Goal: Task Accomplishment & Management: Complete application form

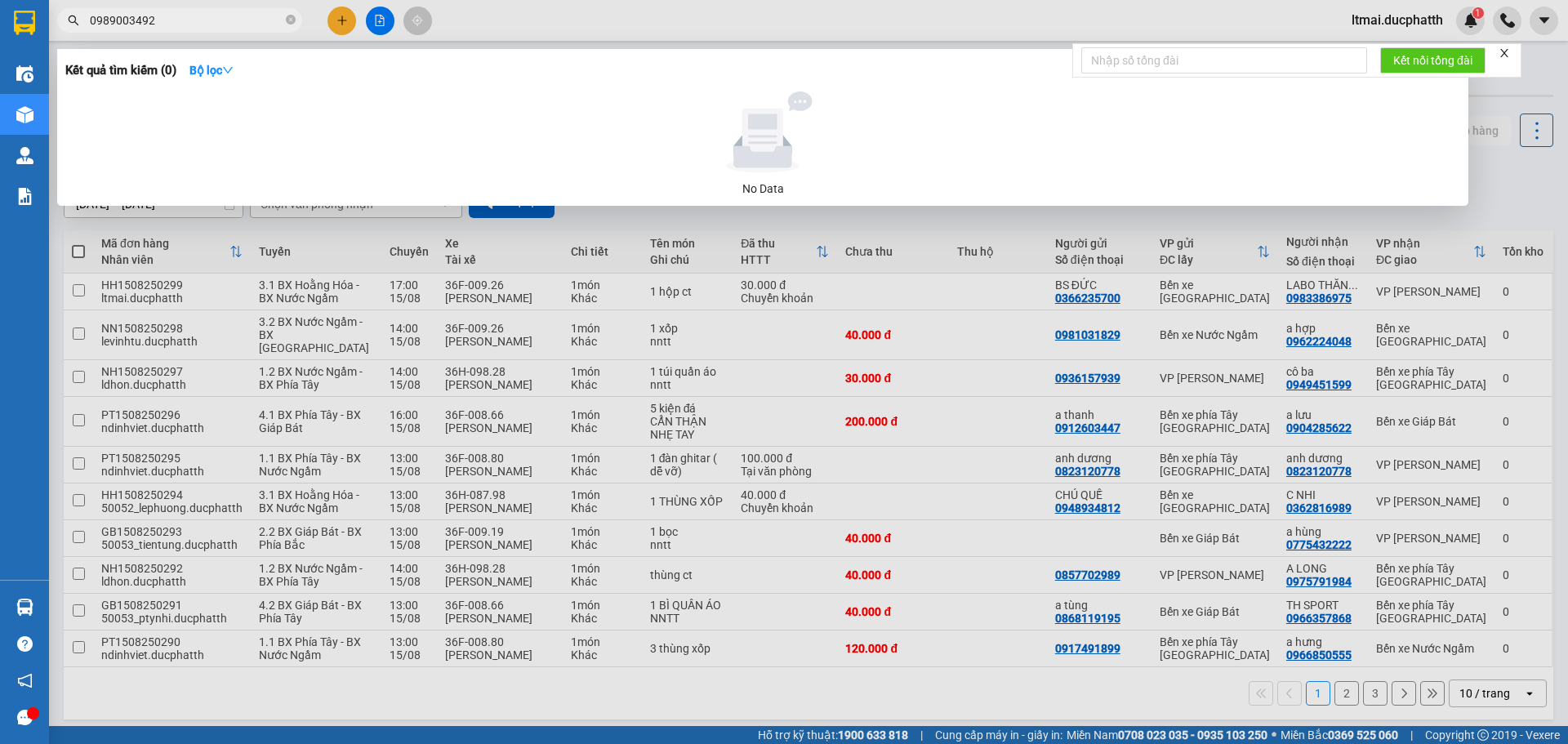
click at [184, 25] on input "0989003492" at bounding box center [186, 20] width 193 height 18
paste input "0915960156"
click at [184, 25] on input "09890034920915960156" at bounding box center [186, 20] width 193 height 18
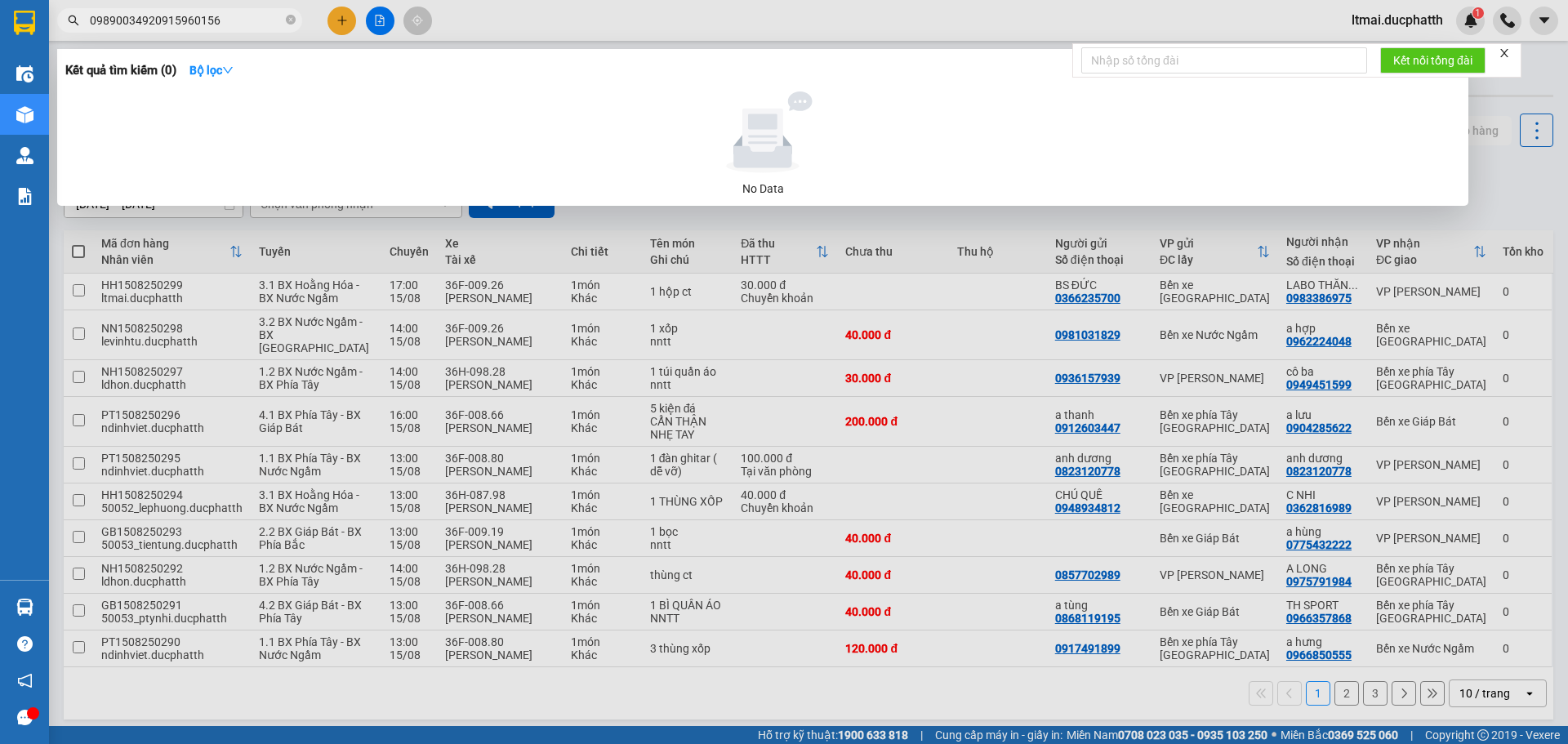
paste input "text"
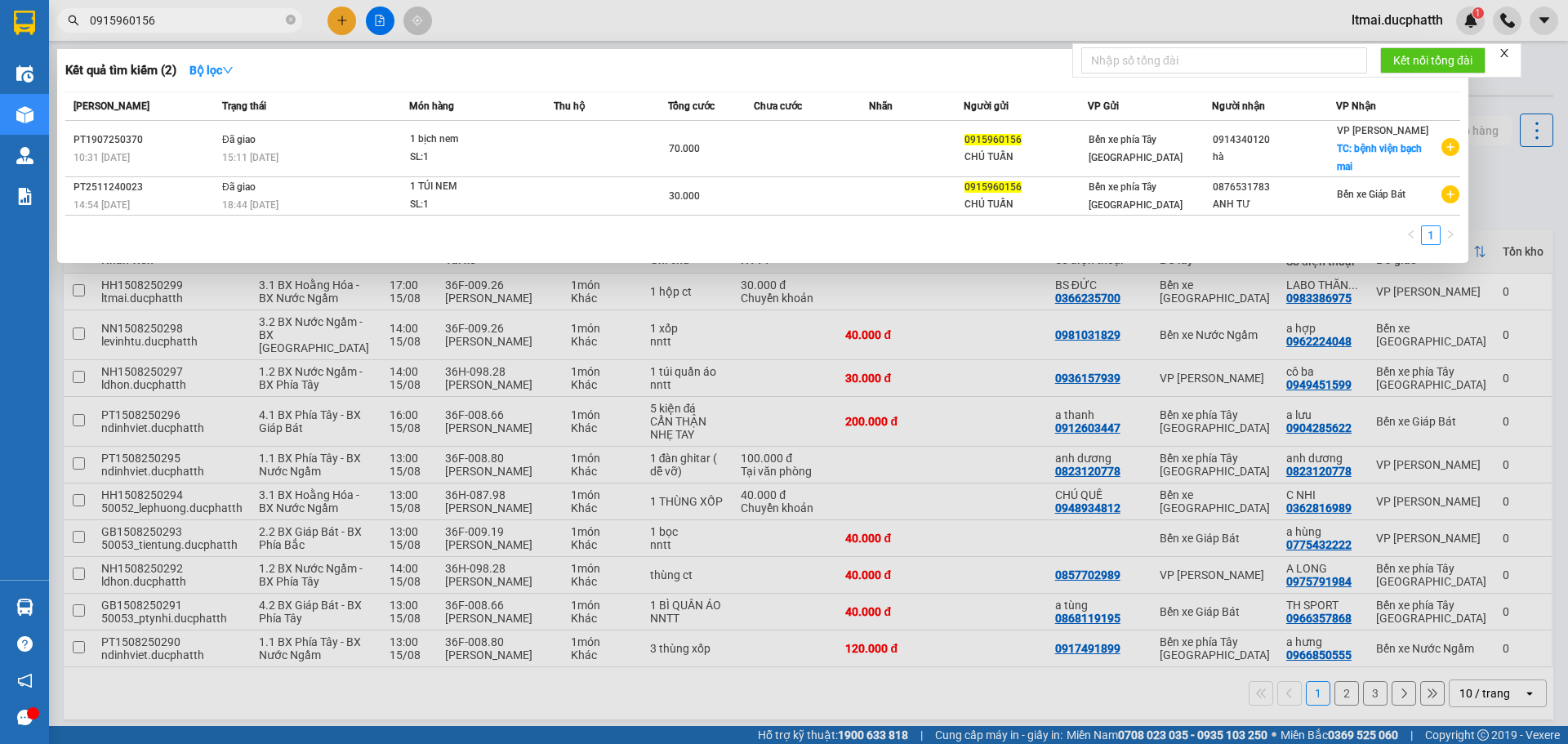
type input "0915960156"
click at [227, 33] on div at bounding box center [784, 372] width 1568 height 744
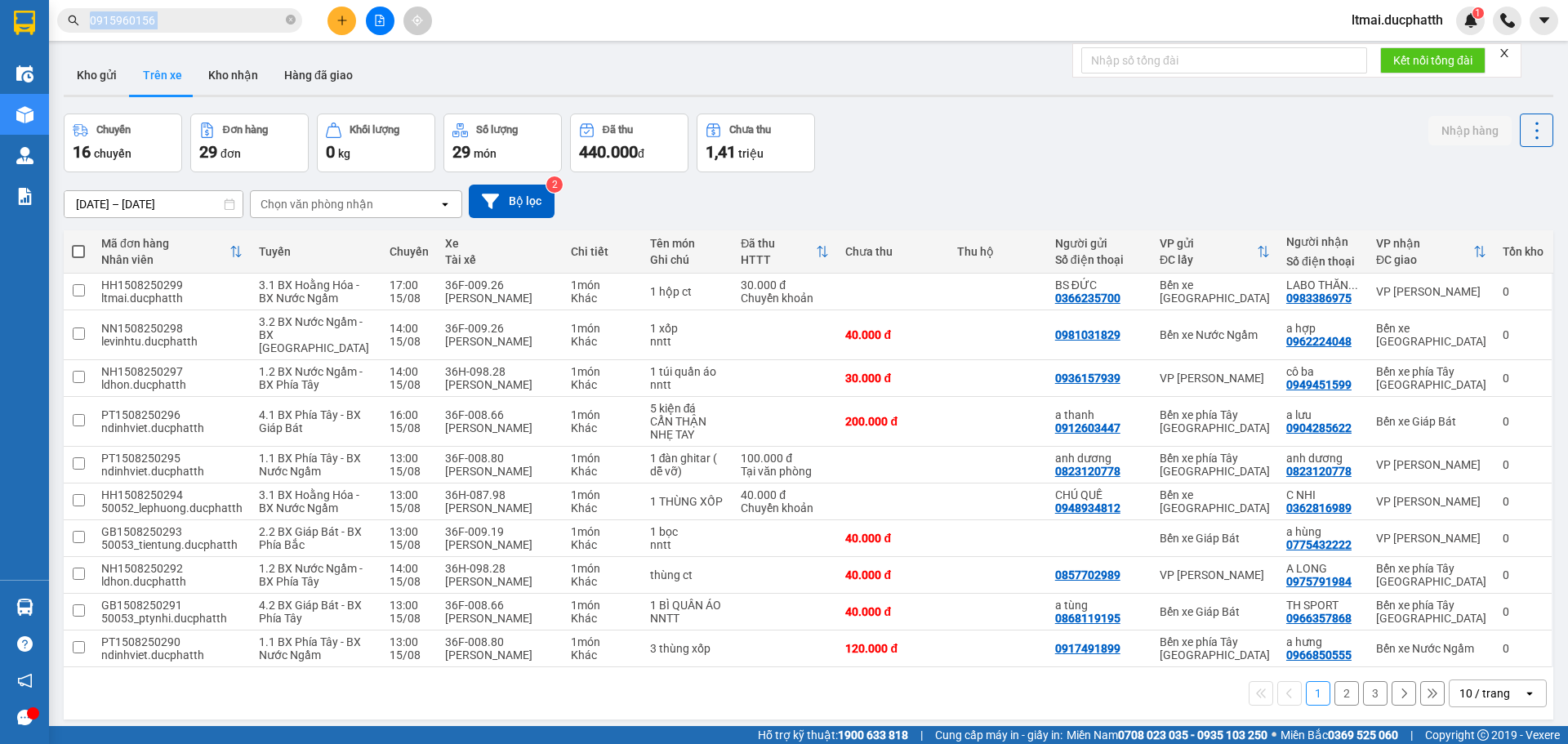
click at [227, 33] on div "Kết quả tìm kiếm ( 2 ) Bộ lọc Mã ĐH Trạng thái Món hàng Thu hộ Tổng cước Chưa c…" at bounding box center [159, 21] width 318 height 29
click at [219, 21] on input "0915960156" at bounding box center [186, 20] width 193 height 18
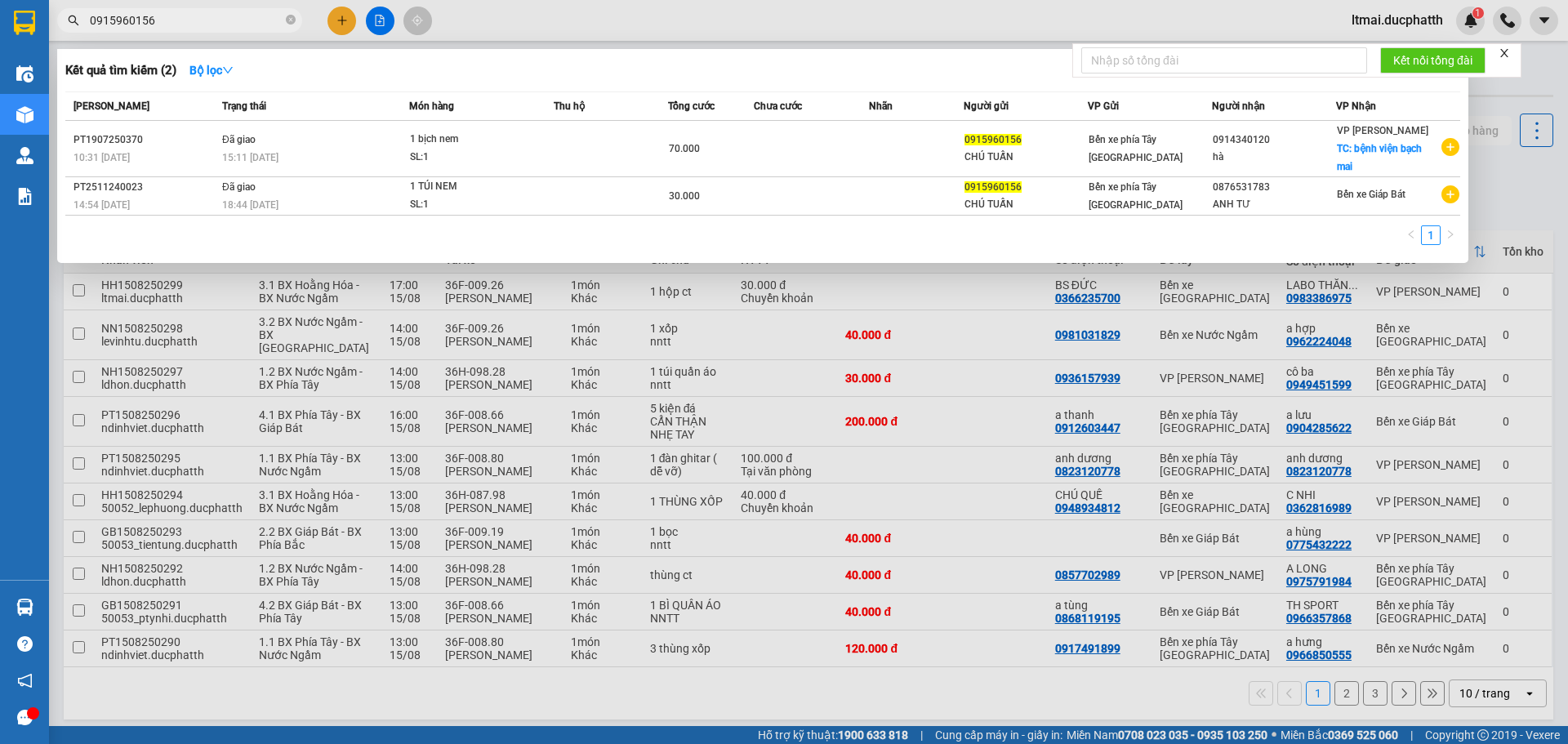
click at [219, 21] on input "0915960156" at bounding box center [186, 20] width 193 height 18
click at [890, 301] on div at bounding box center [784, 372] width 1568 height 744
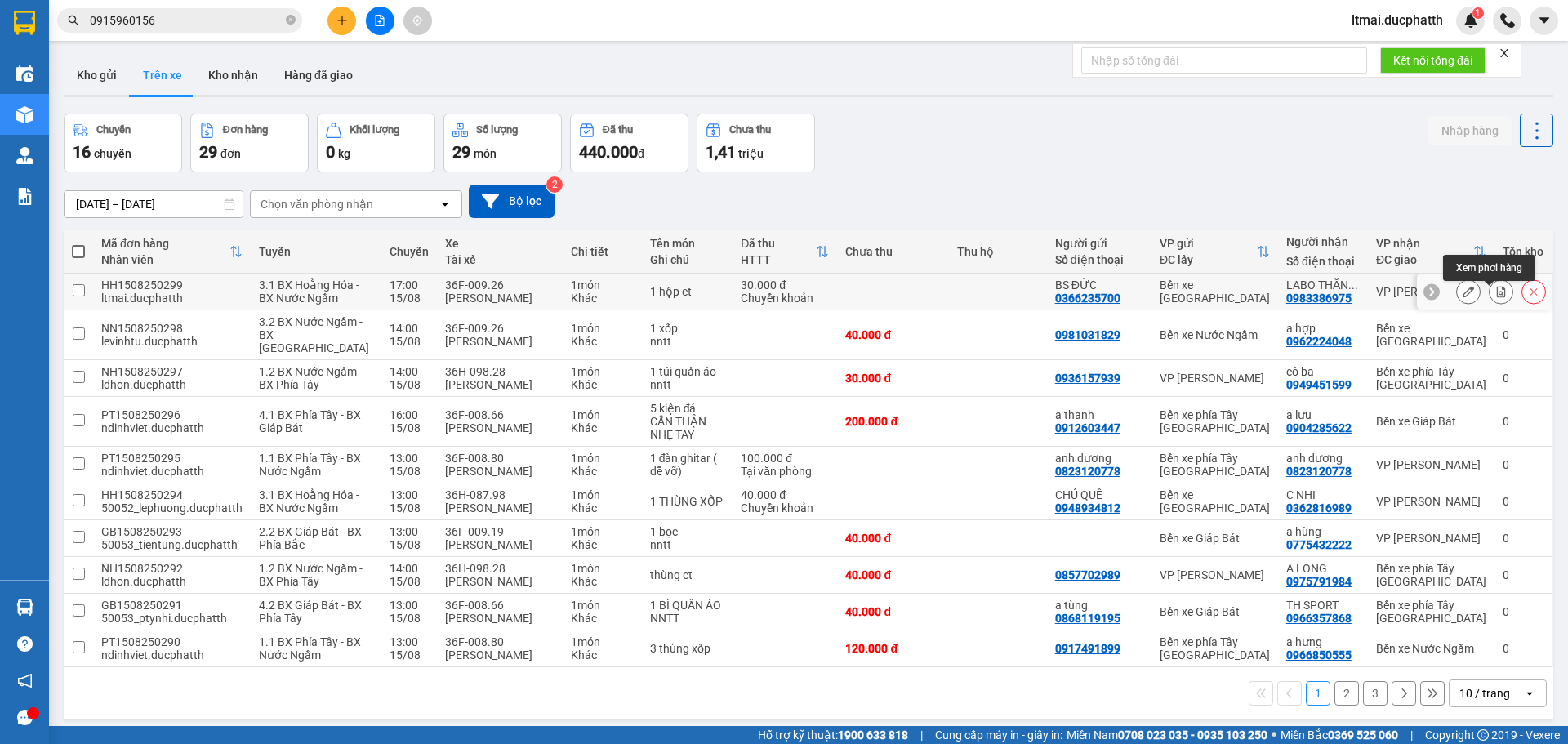
click at [1493, 291] on button at bounding box center [1501, 292] width 23 height 29
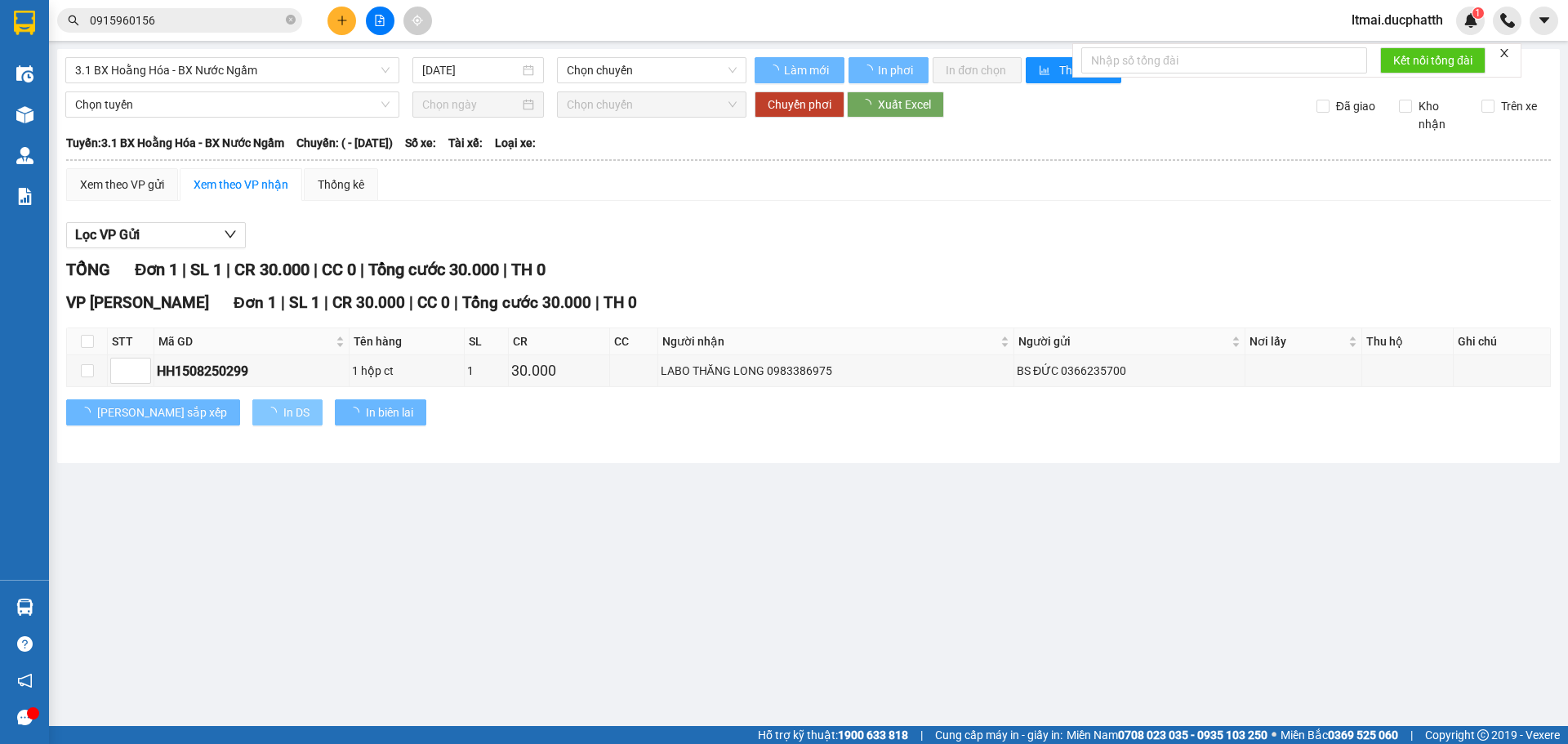
click at [284, 408] on span "In DS" at bounding box center [296, 412] width 26 height 18
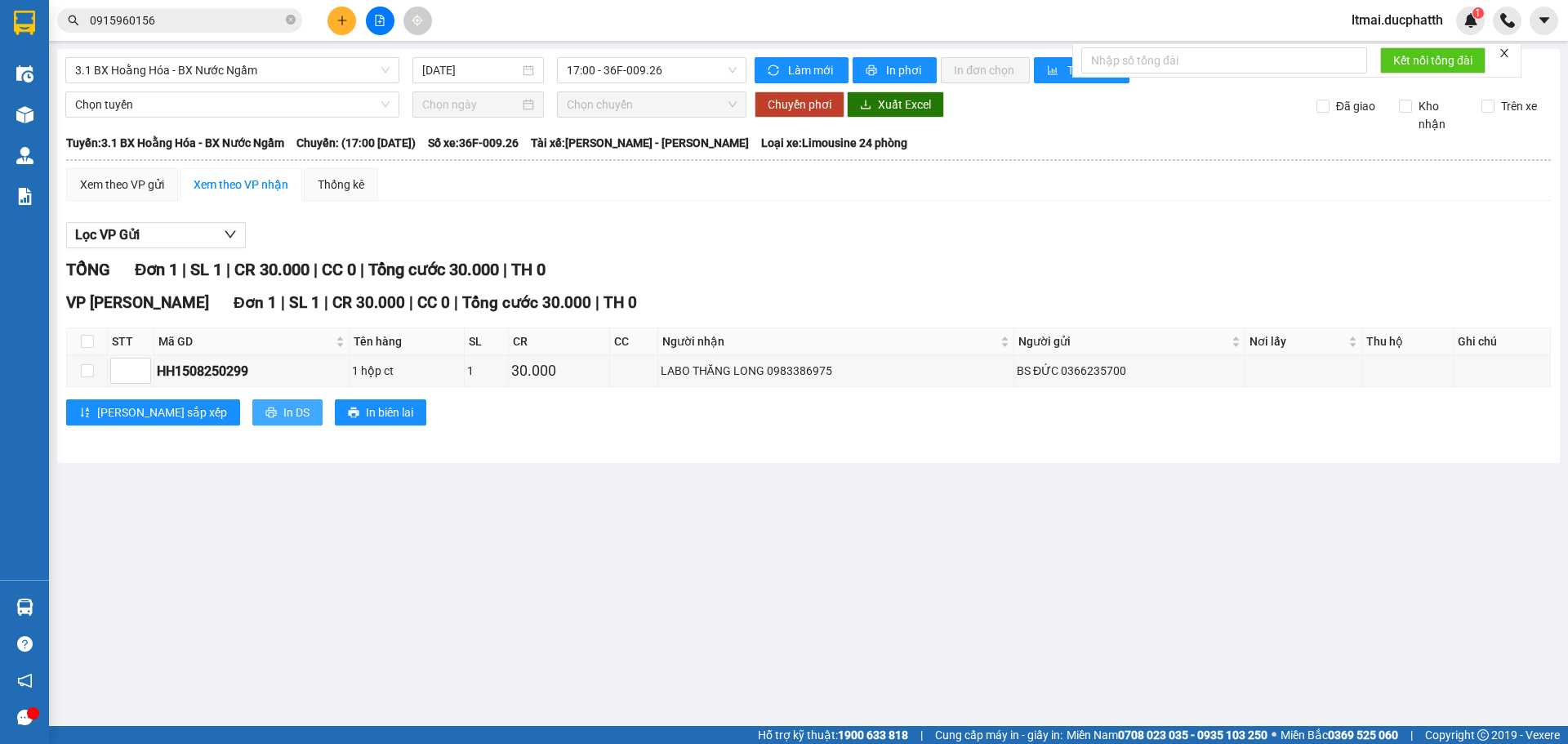
click at [284, 413] on span "In DS" at bounding box center [296, 412] width 26 height 18
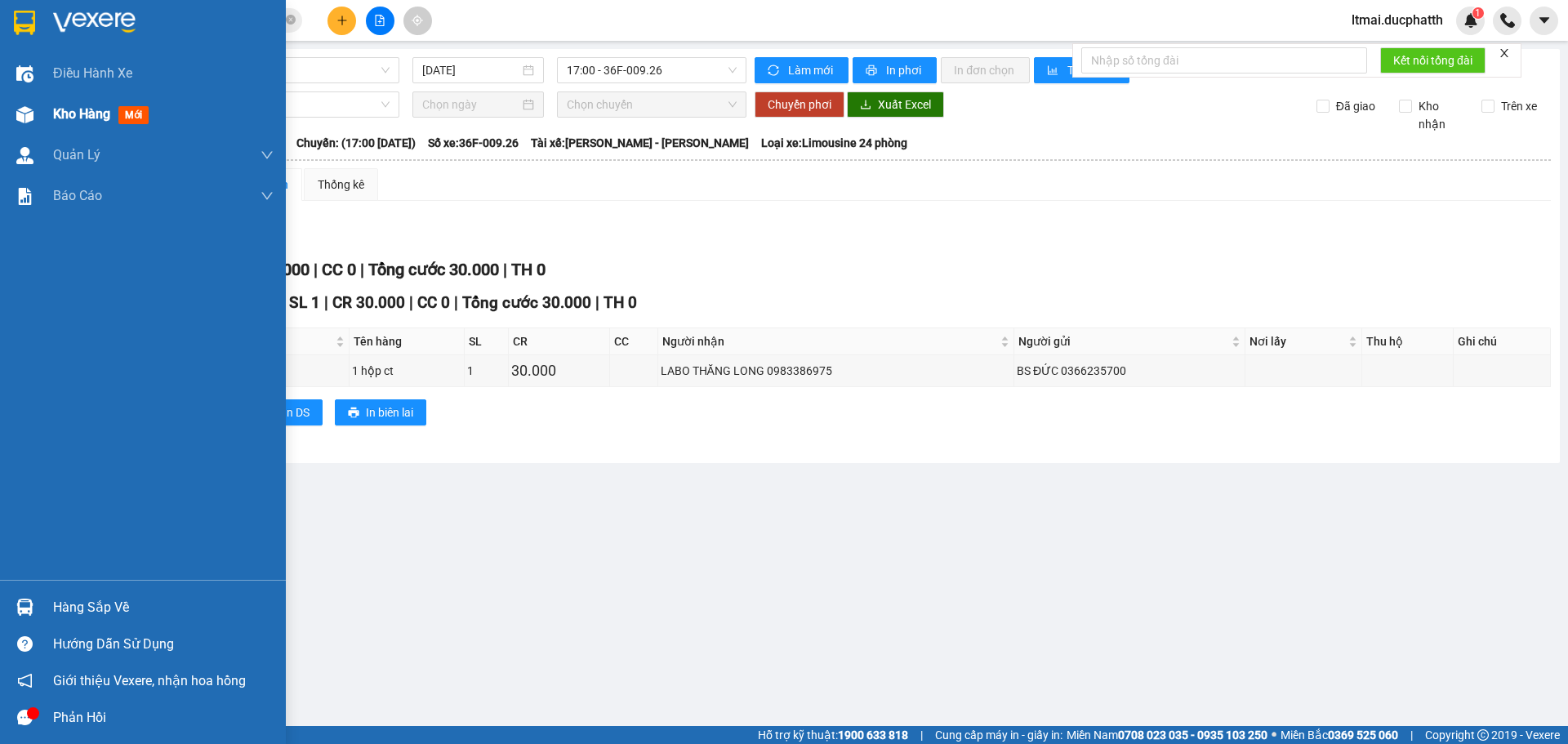
click at [22, 119] on img at bounding box center [25, 115] width 17 height 17
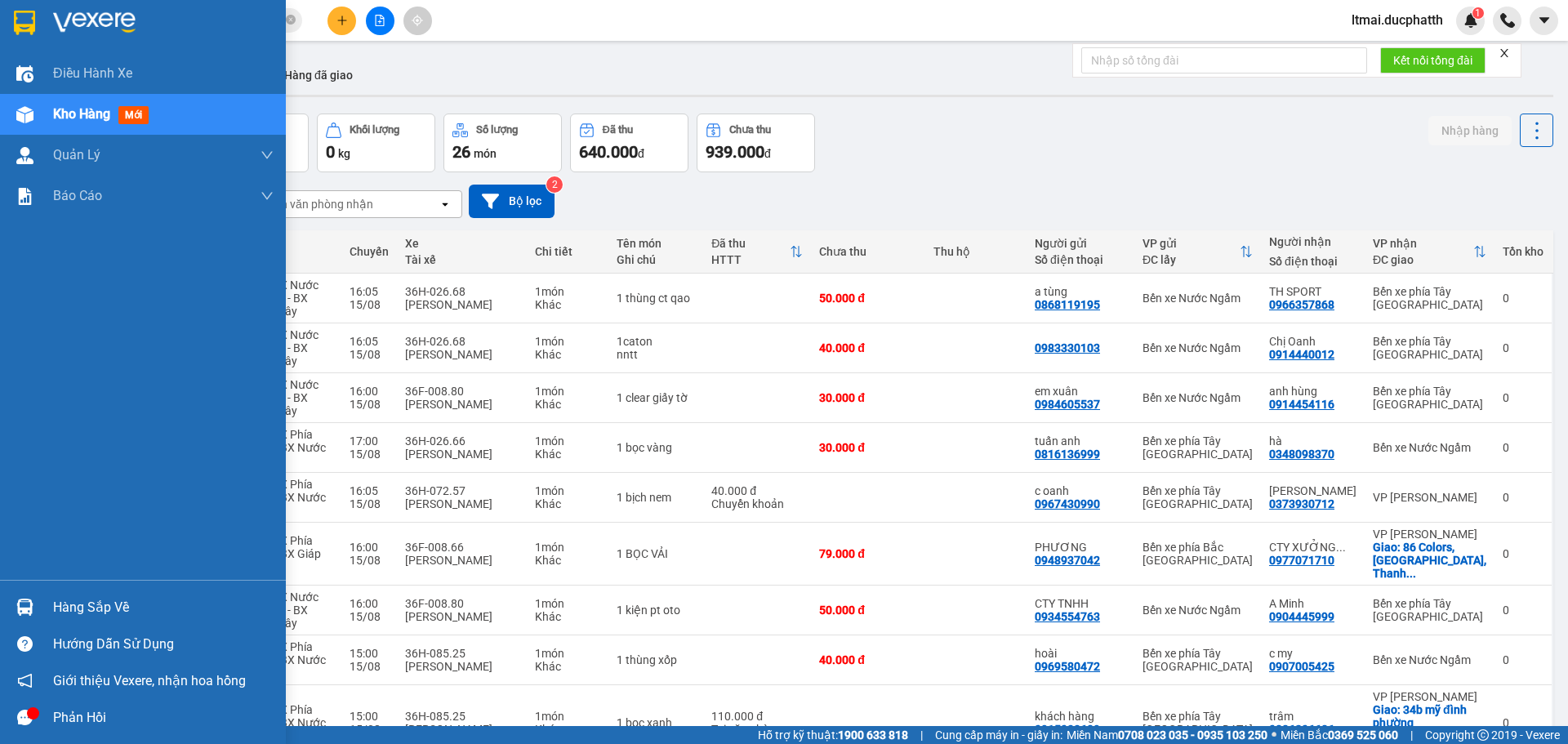
click at [11, 596] on div at bounding box center [25, 607] width 29 height 29
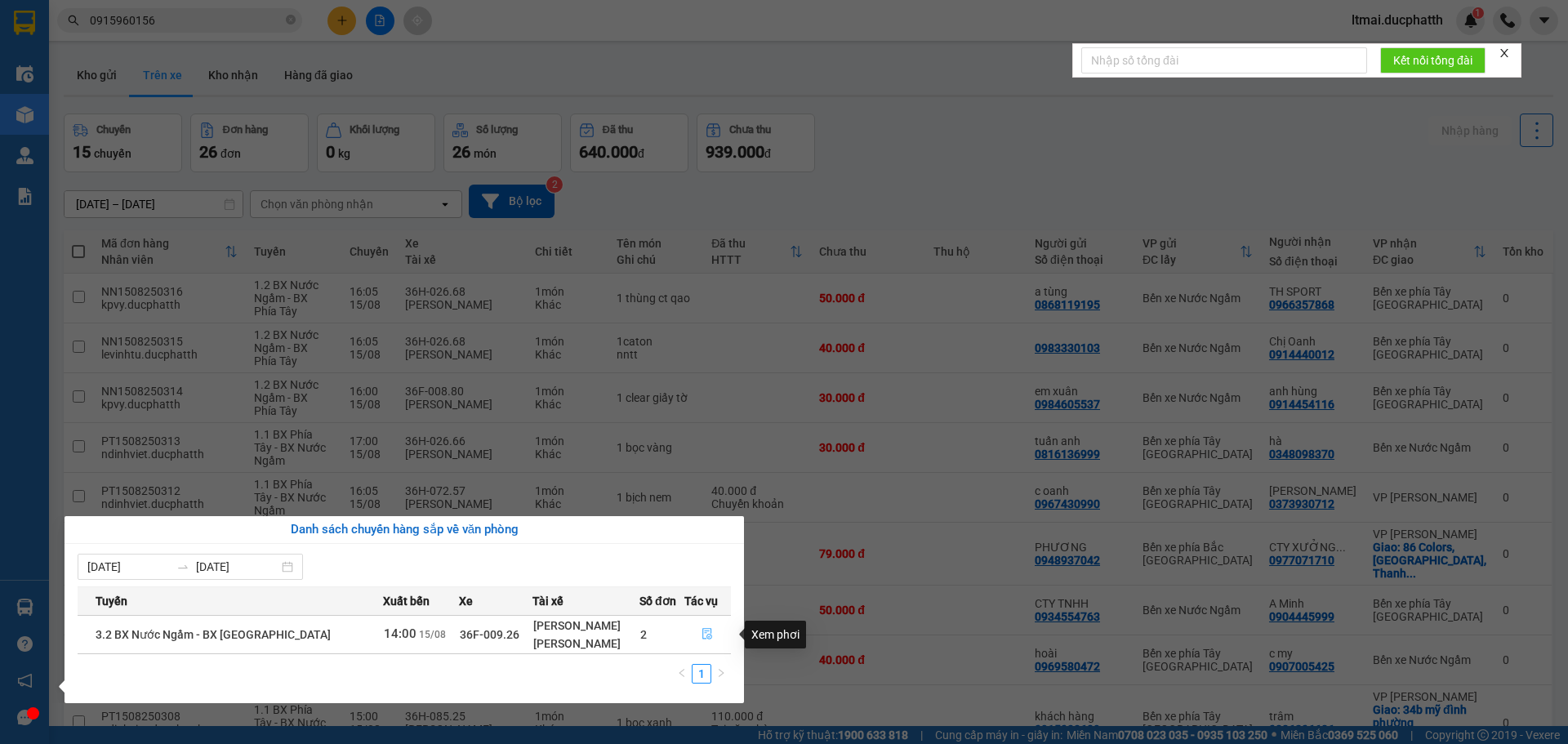
click at [704, 631] on icon "file-done" at bounding box center [708, 634] width 10 height 11
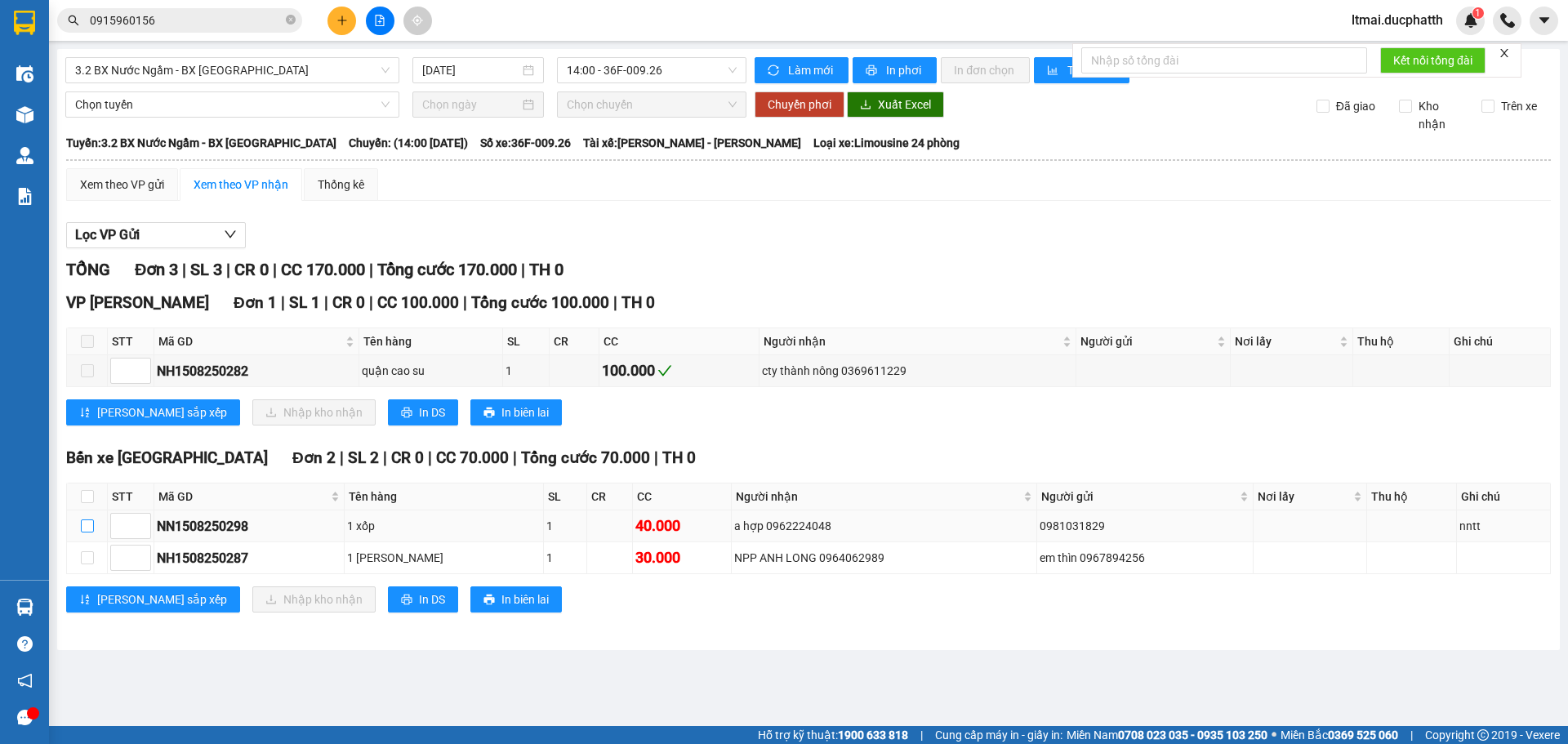
click at [89, 526] on input "checkbox" at bounding box center [88, 526] width 13 height 13
checkbox input "true"
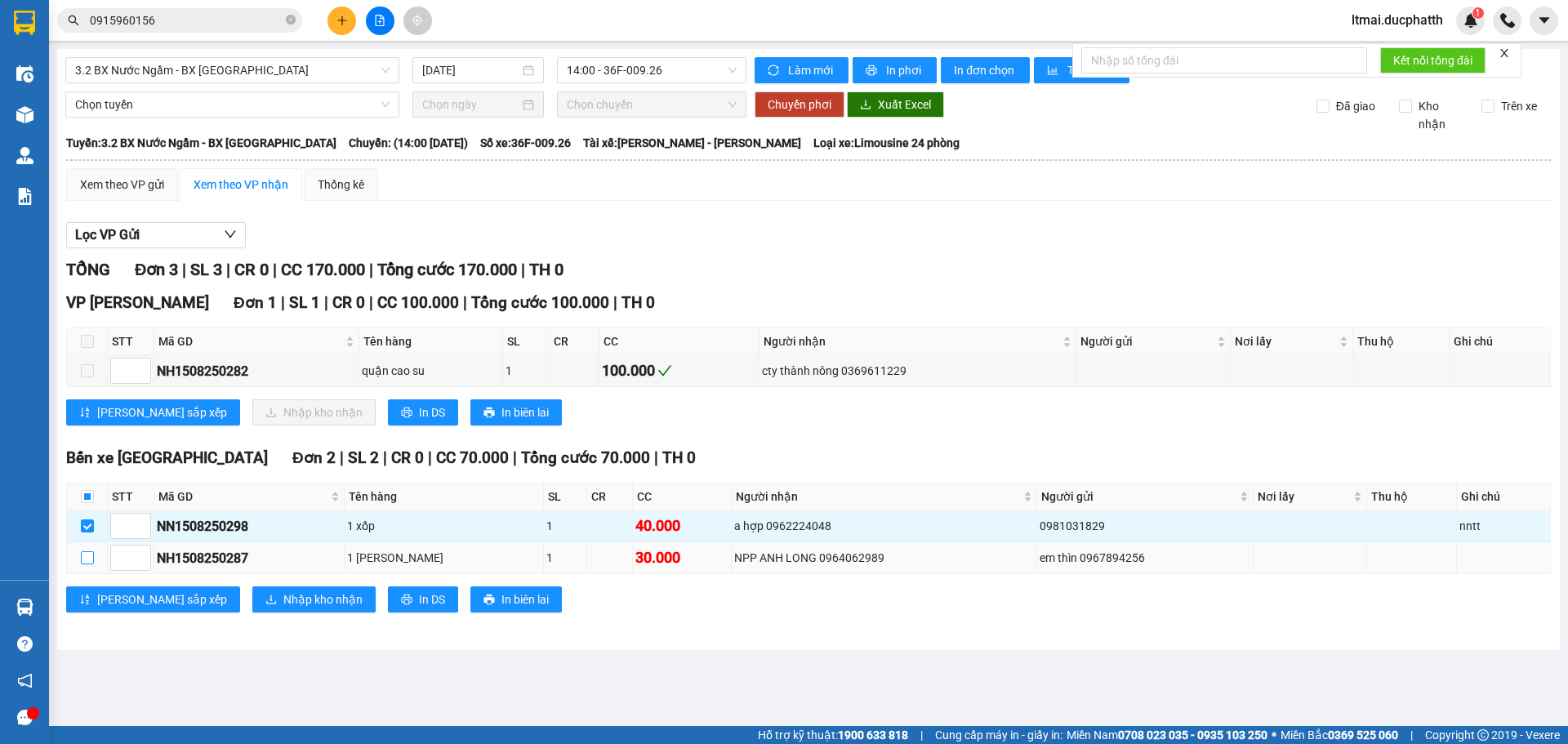
click at [87, 560] on input "checkbox" at bounding box center [88, 558] width 13 height 13
checkbox input "true"
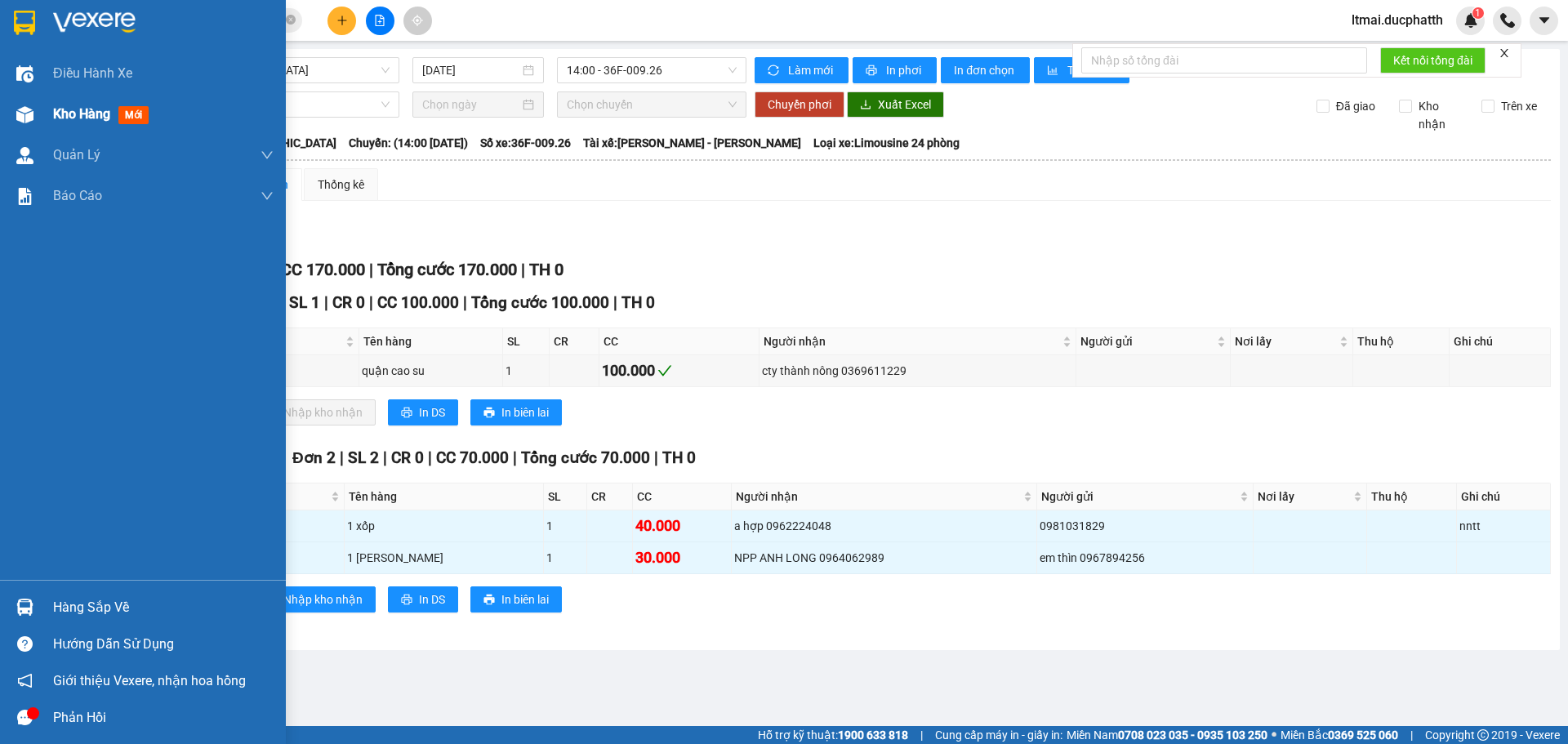
click at [54, 119] on span "Kho hàng" at bounding box center [82, 114] width 57 height 15
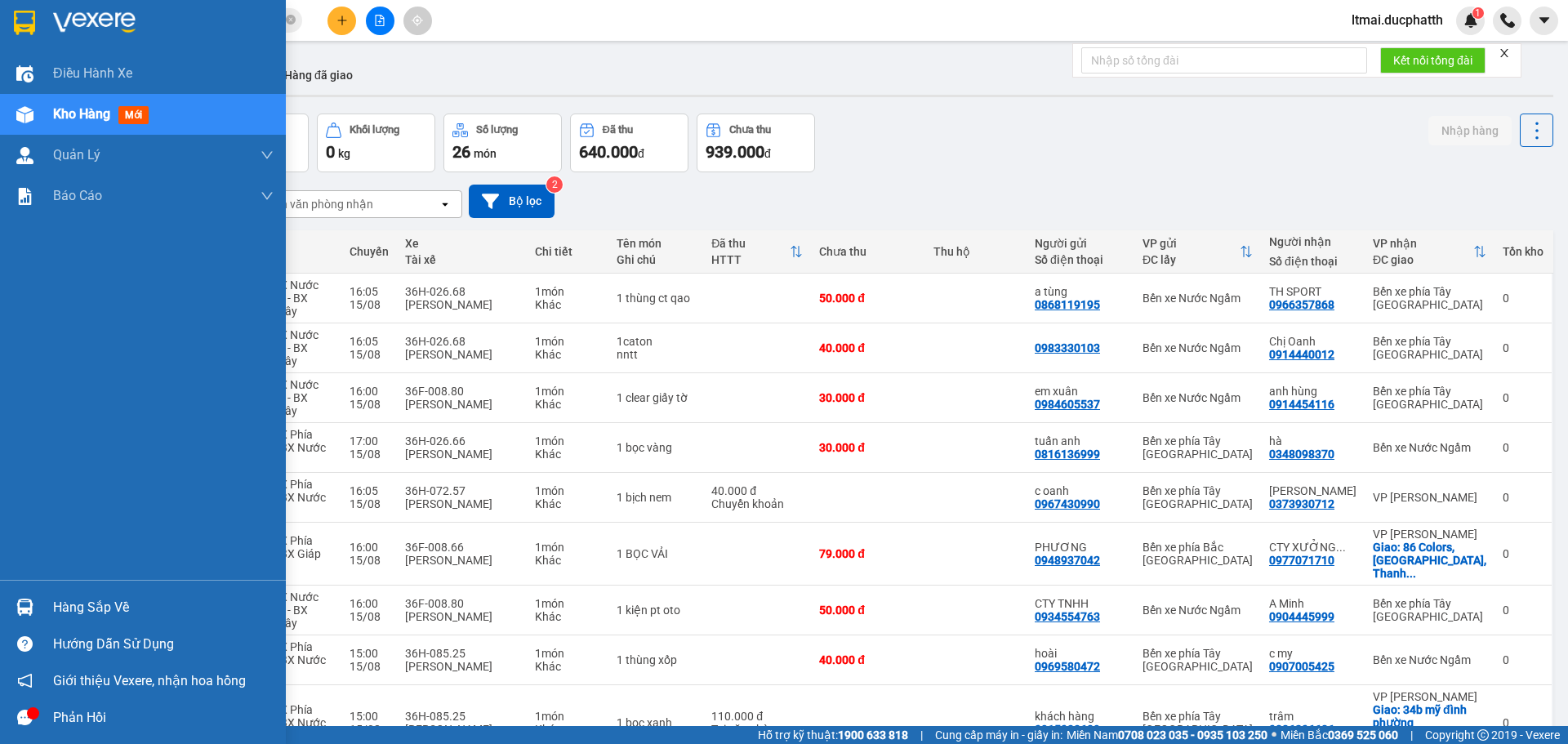
click at [34, 615] on div at bounding box center [25, 607] width 29 height 29
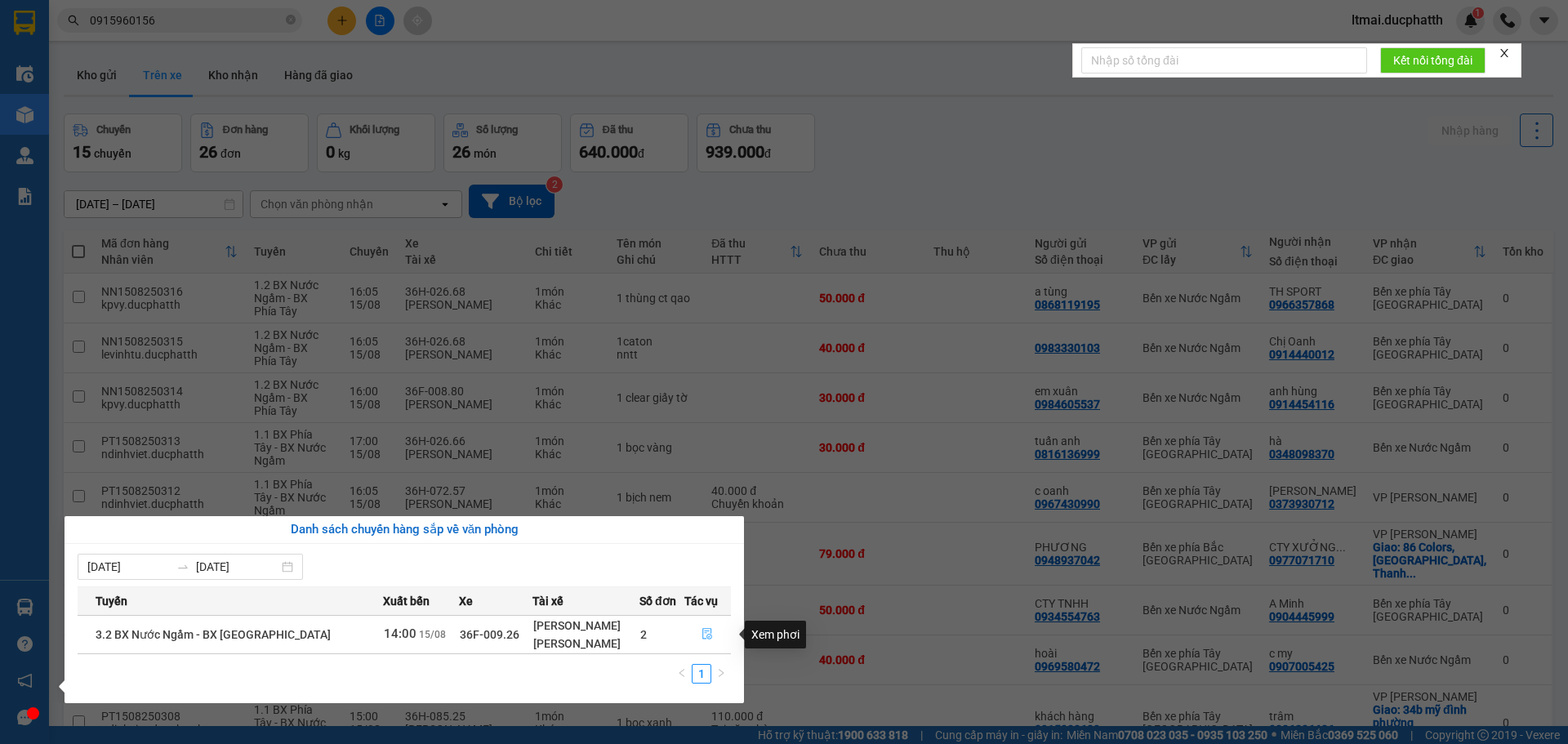
click at [701, 630] on icon "file-done" at bounding box center [707, 633] width 11 height 11
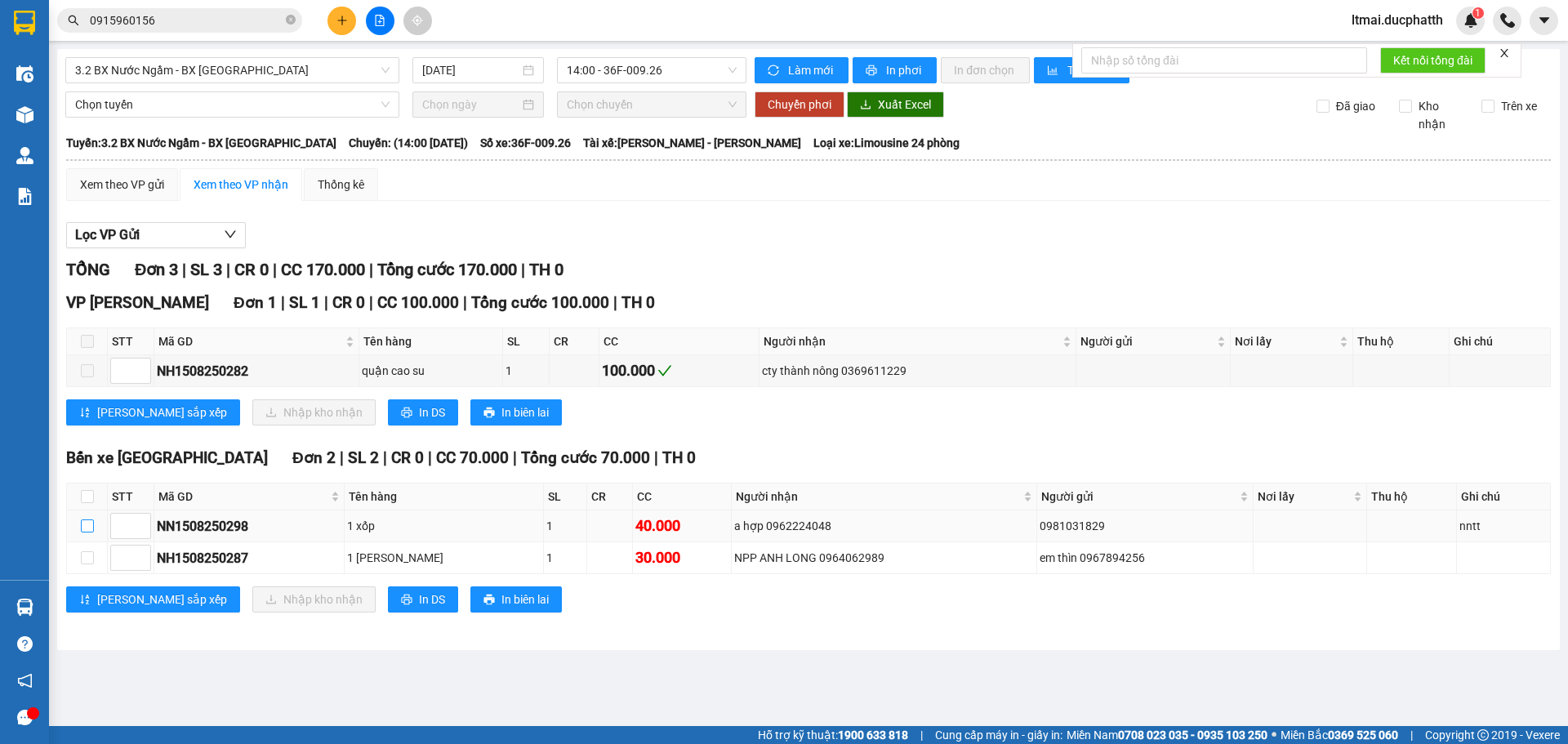
click at [83, 529] on input "checkbox" at bounding box center [88, 526] width 13 height 13
checkbox input "true"
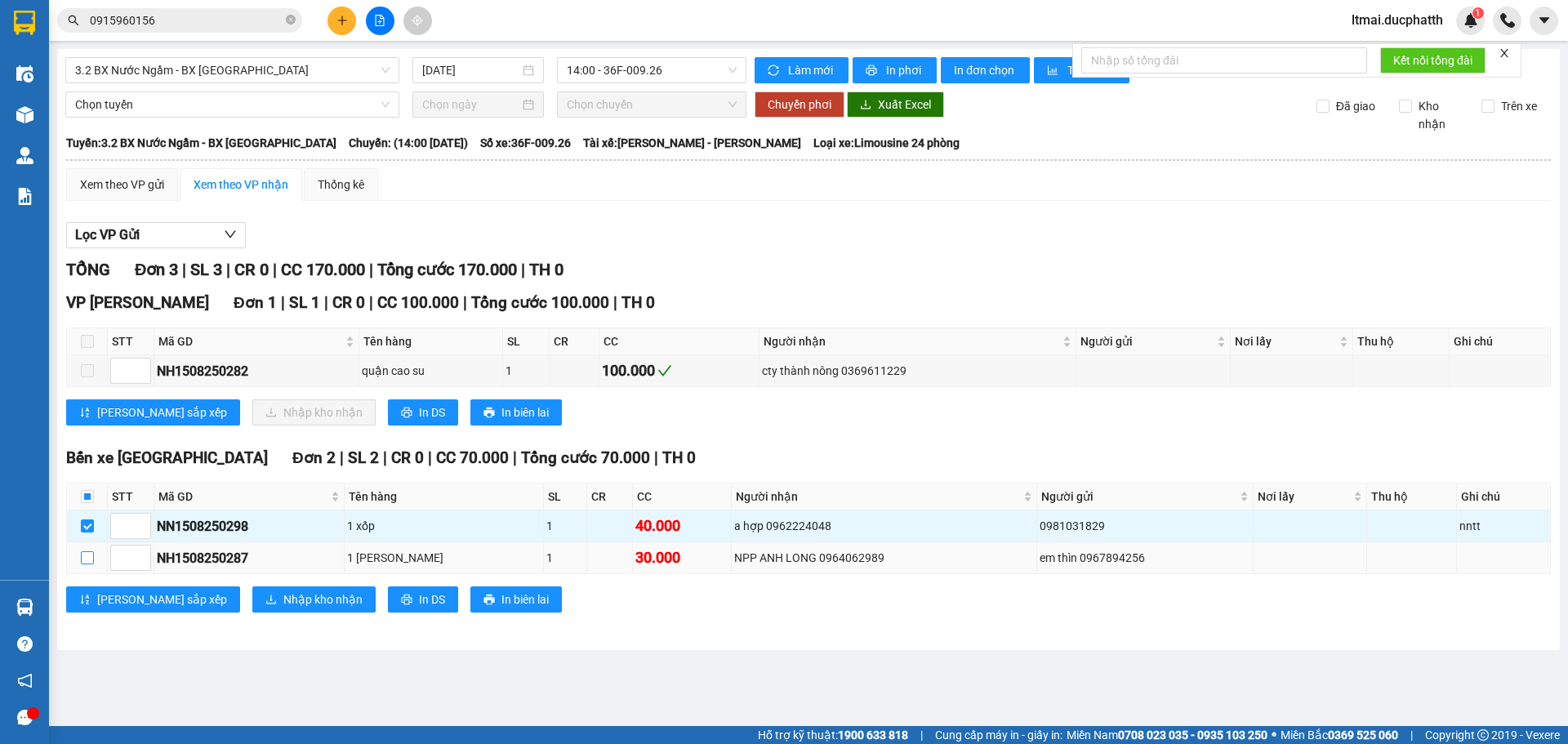
click at [83, 557] on input "checkbox" at bounding box center [88, 558] width 13 height 13
checkbox input "true"
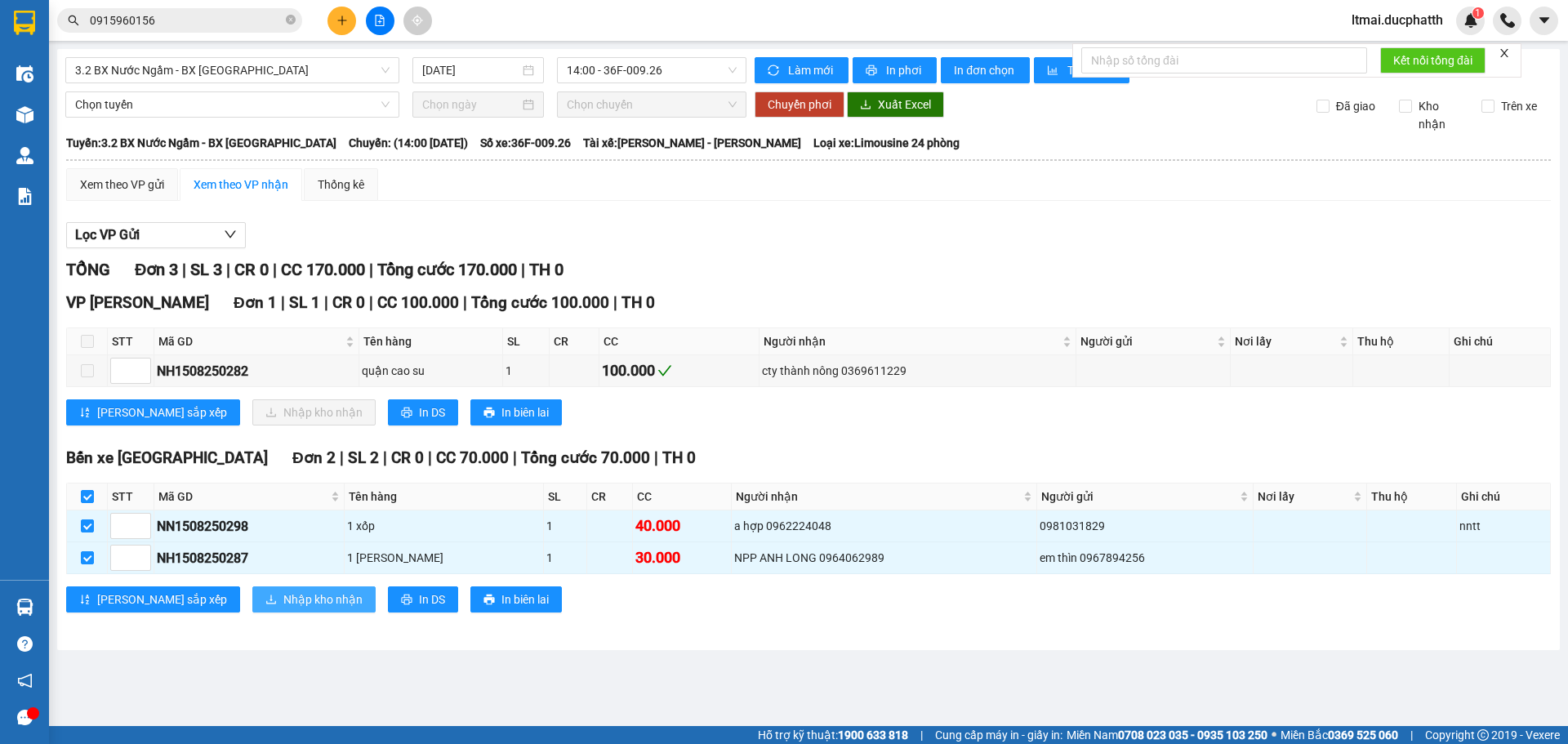
click at [284, 598] on span "Nhập kho nhận" at bounding box center [323, 599] width 79 height 18
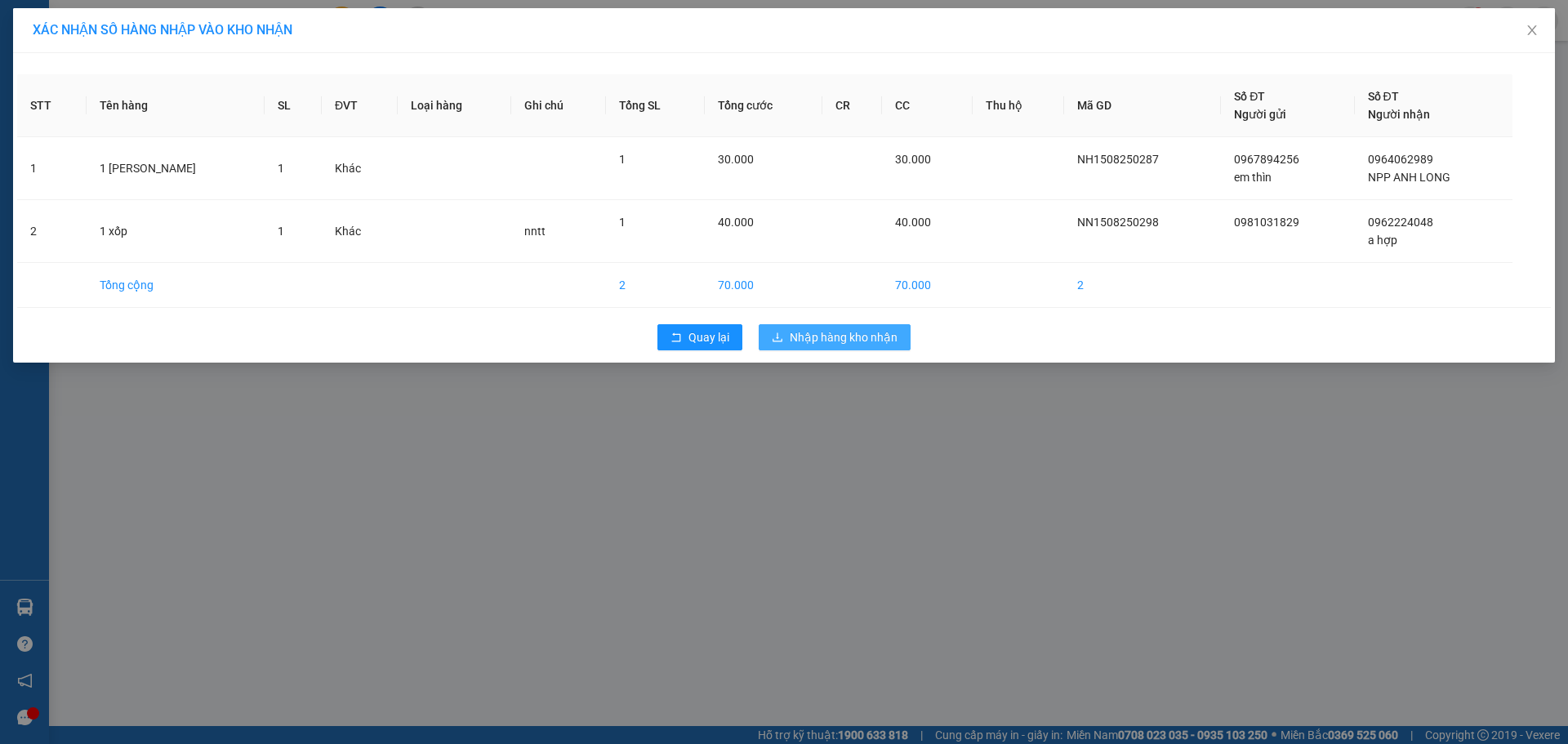
click at [863, 339] on span "Nhập hàng kho nhận" at bounding box center [843, 337] width 108 height 18
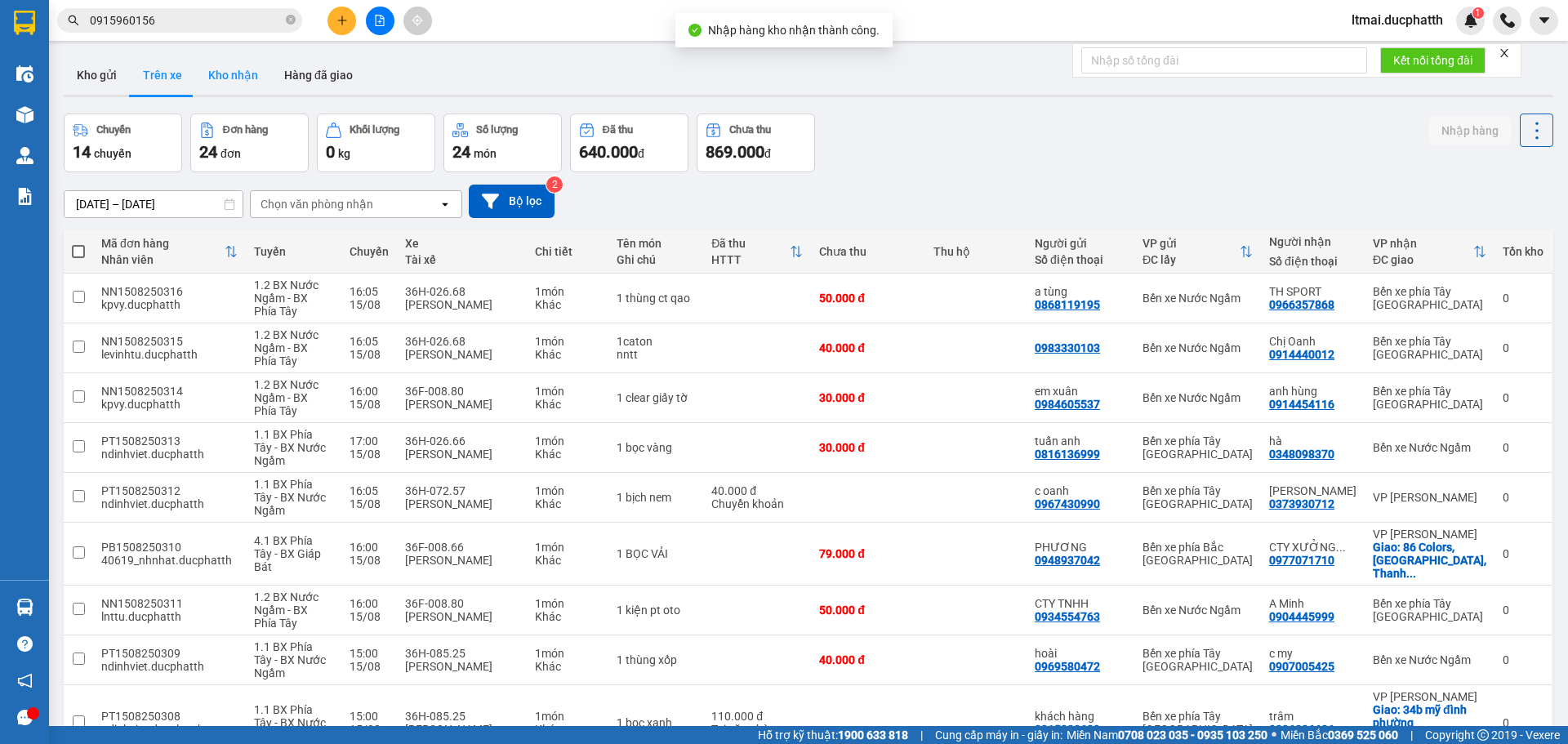
click at [226, 80] on button "Kho nhận" at bounding box center [232, 74] width 75 height 39
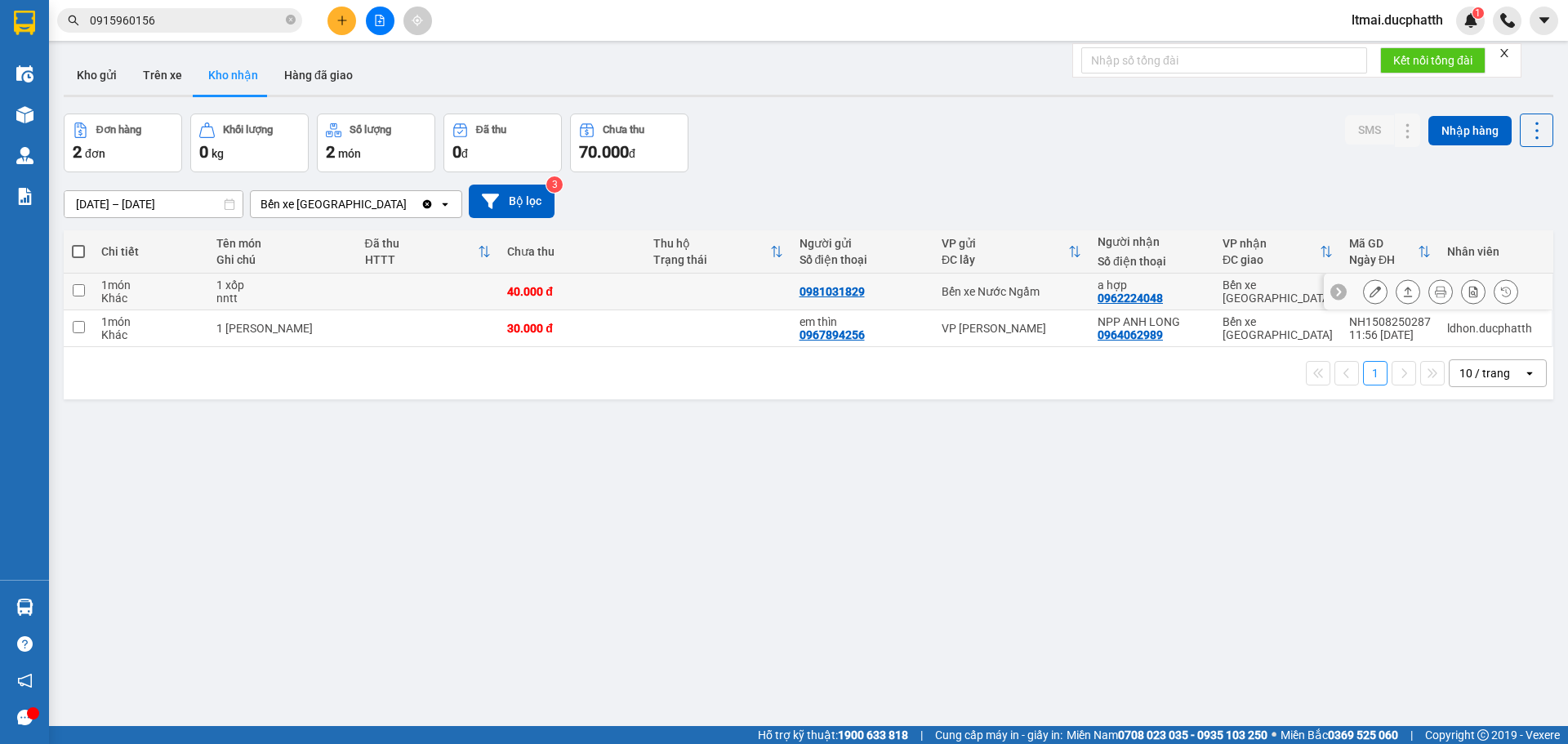
click at [1369, 289] on icon at bounding box center [1375, 291] width 11 height 11
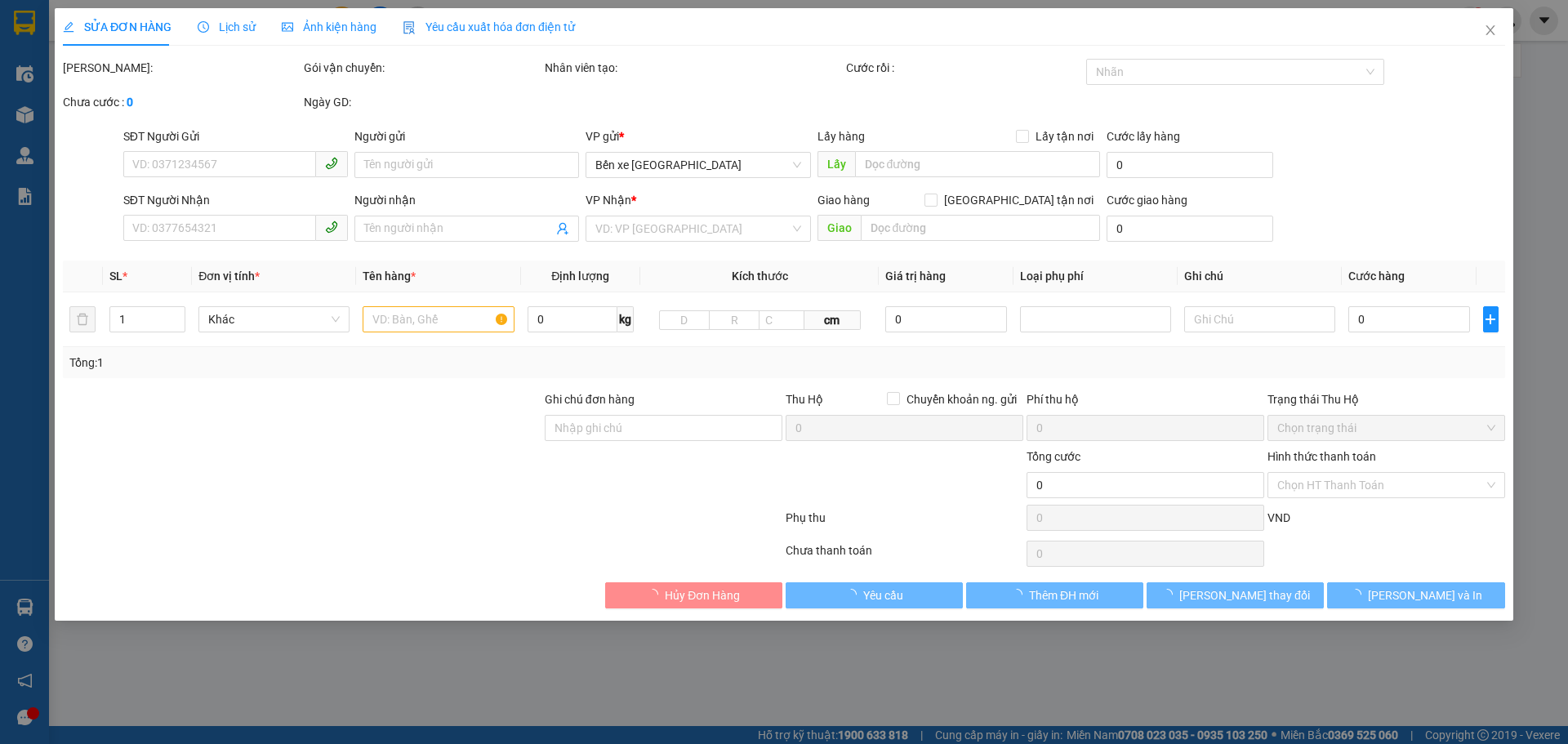
type input "0981031829"
type input "0962224048"
type input "a hợp"
type input "nntt"
type input "40.000"
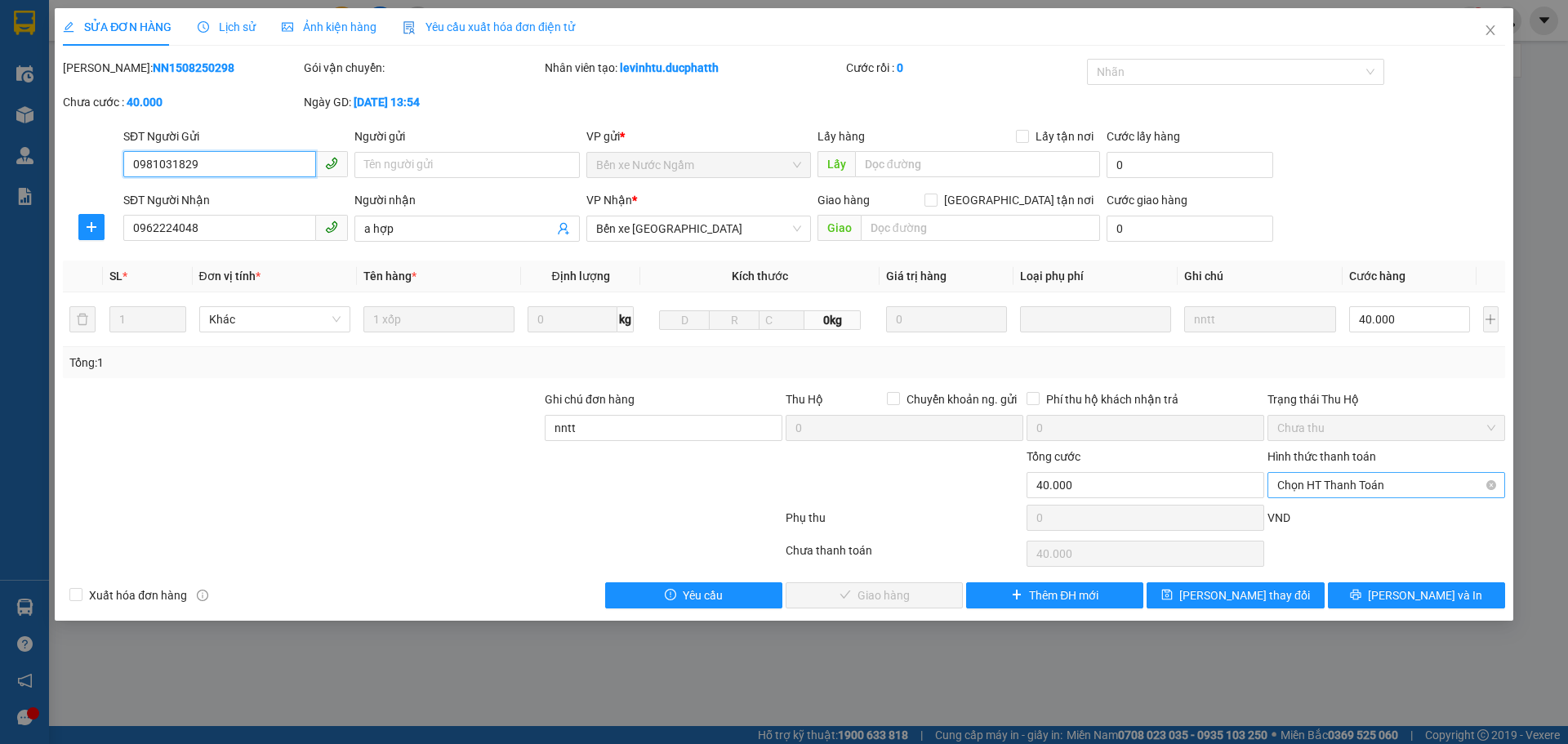
click at [1350, 486] on span "Chọn HT Thanh Toán" at bounding box center [1386, 485] width 218 height 25
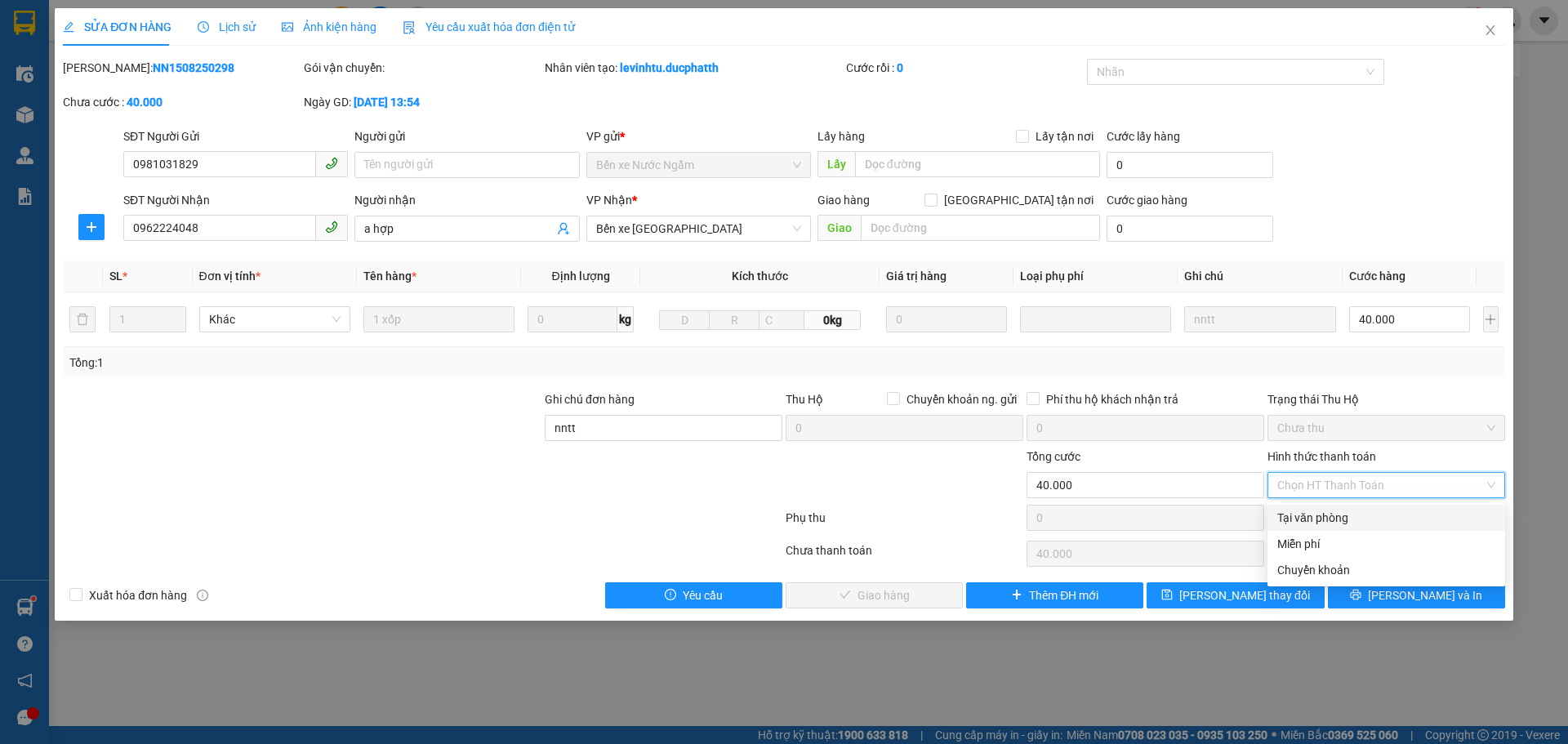
click at [1282, 520] on div "Tại văn phòng" at bounding box center [1386, 517] width 218 height 18
type input "0"
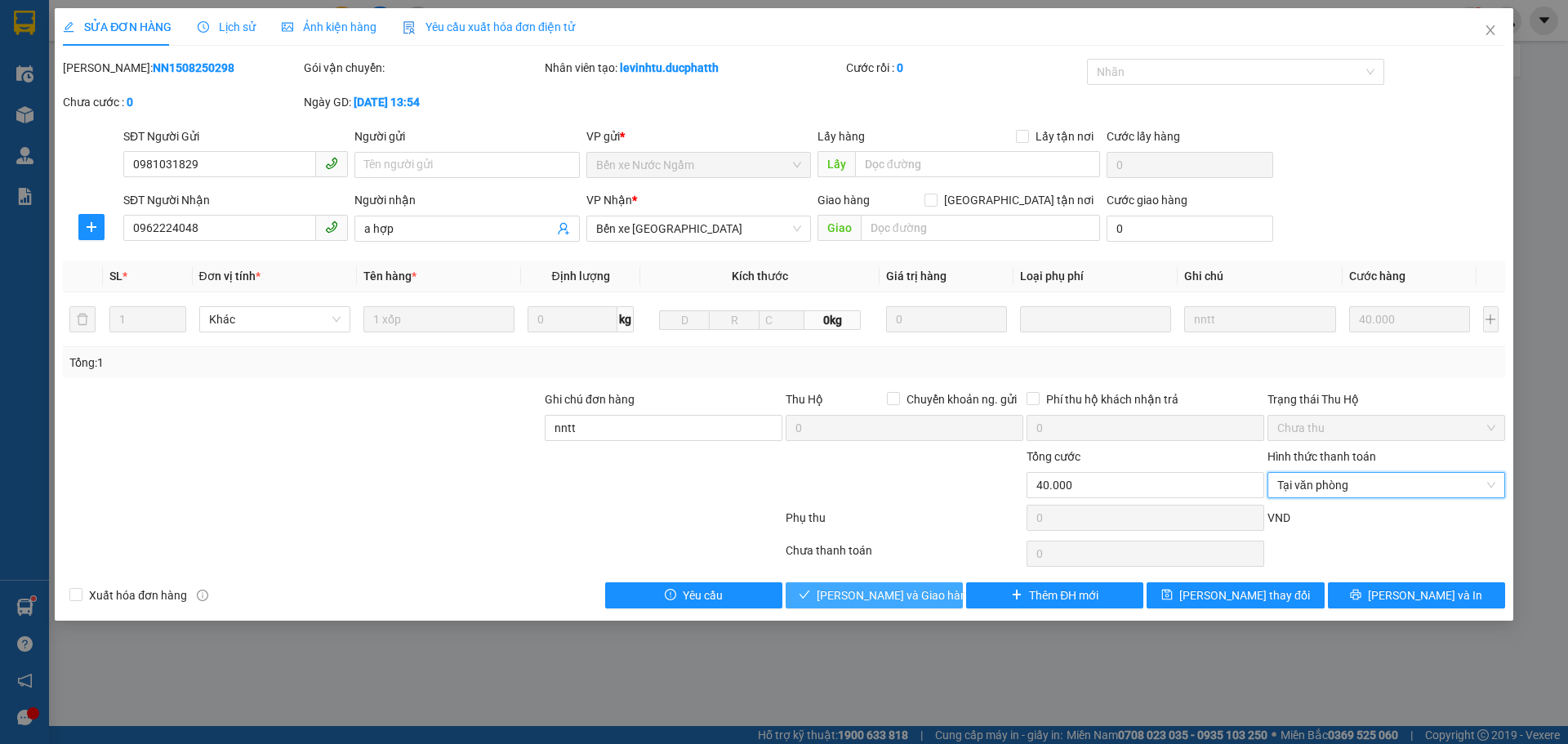
click at [891, 587] on span "[PERSON_NAME] và Giao hàng" at bounding box center [895, 595] width 157 height 18
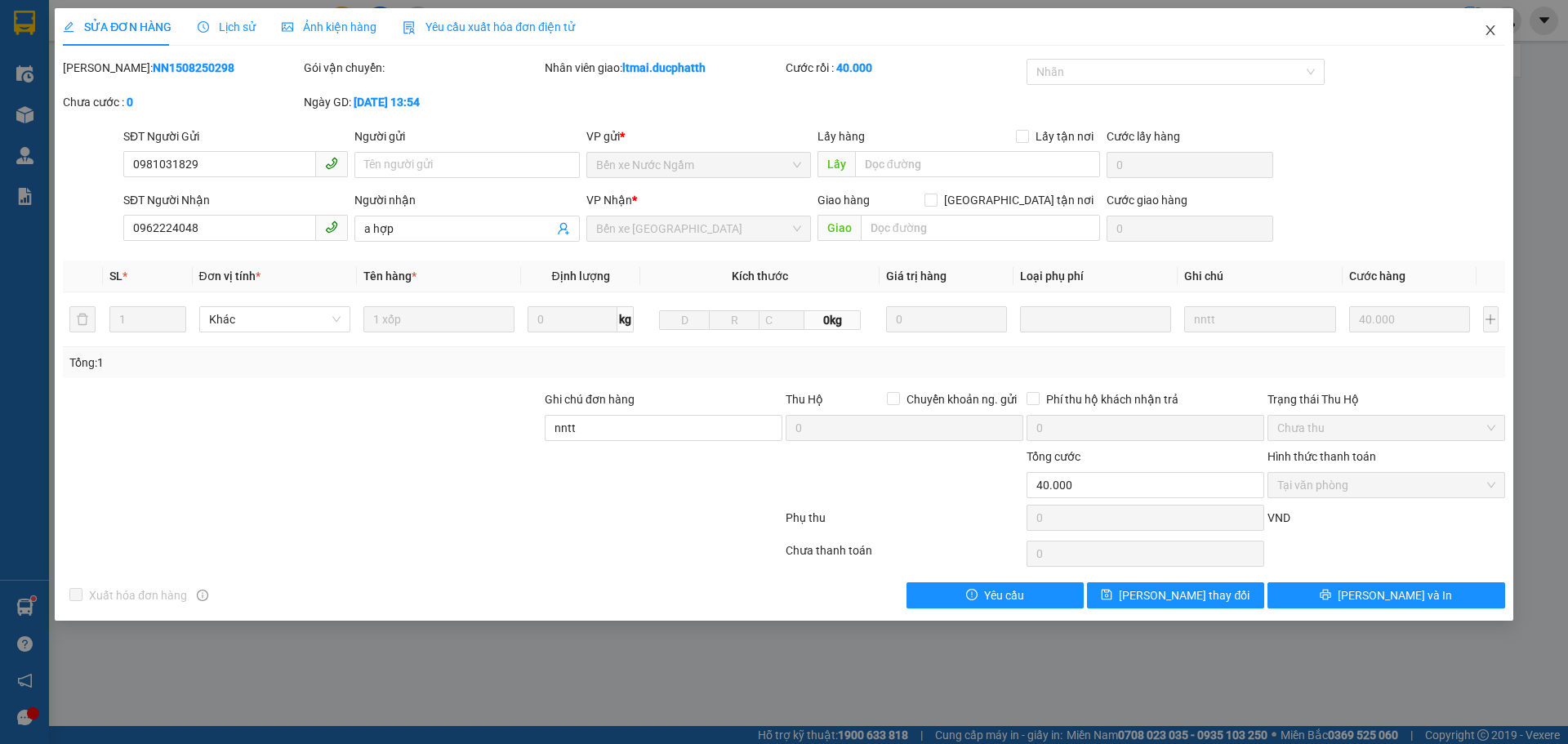
drag, startPoint x: 1487, startPoint y: 27, endPoint x: 1477, endPoint y: 32, distance: 11.2
click at [1487, 27] on icon "close" at bounding box center [1490, 30] width 9 height 10
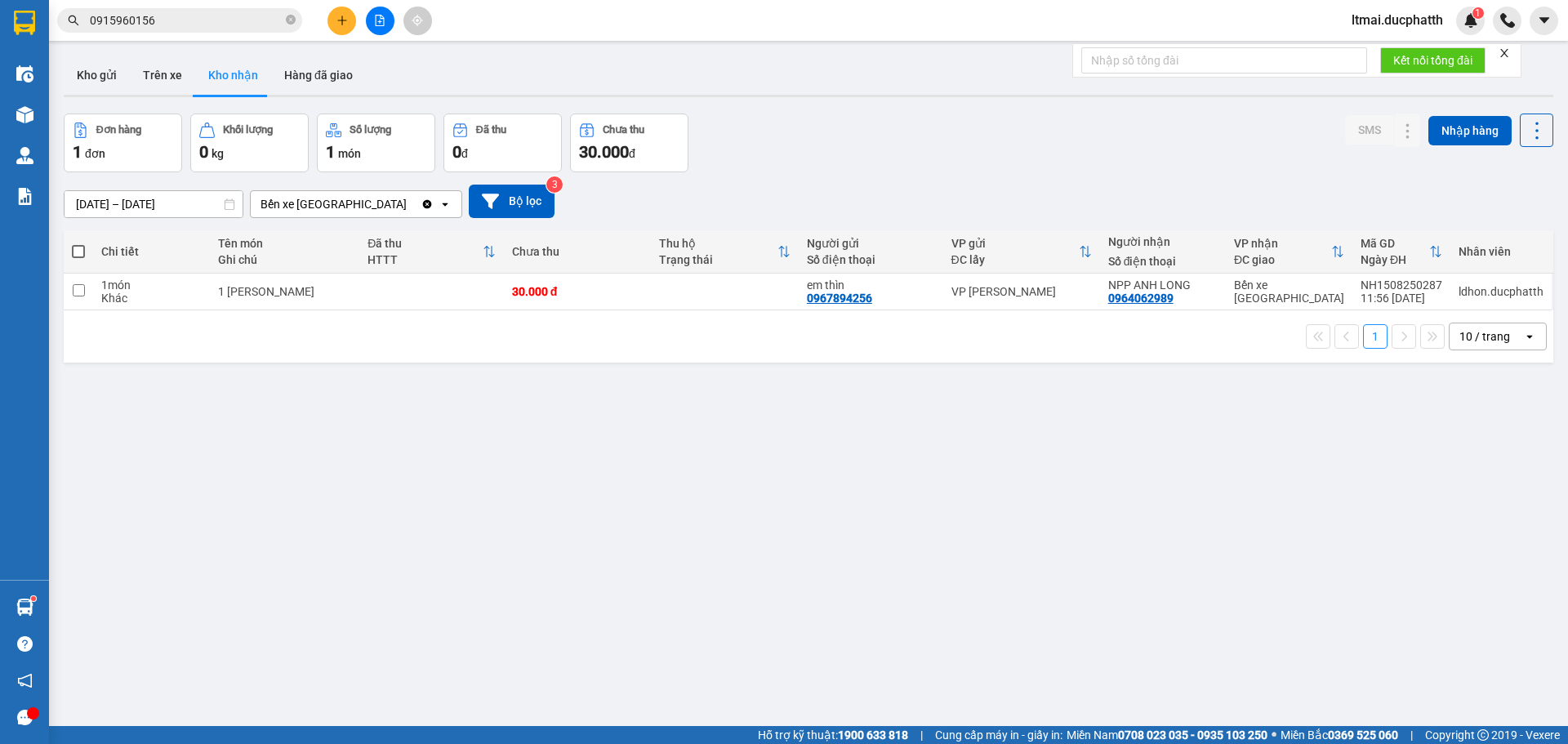
click at [760, 521] on div "ver 1.8.138 Kho gửi Trên xe Kho nhận Hàng đã giao Đơn hàng 1 đơn Khối lượng 0 k…" at bounding box center [808, 420] width 1503 height 744
